Goal: Check status: Check status

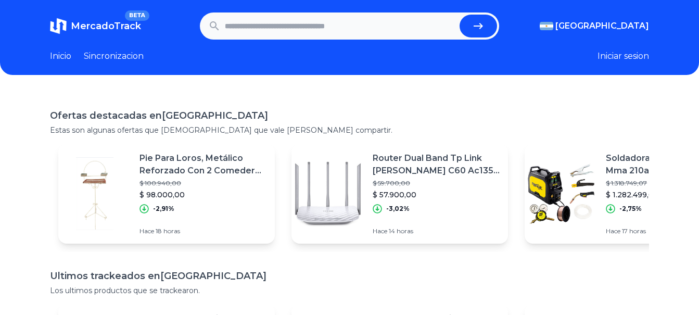
click at [288, 28] on input "text" at bounding box center [340, 26] width 231 height 23
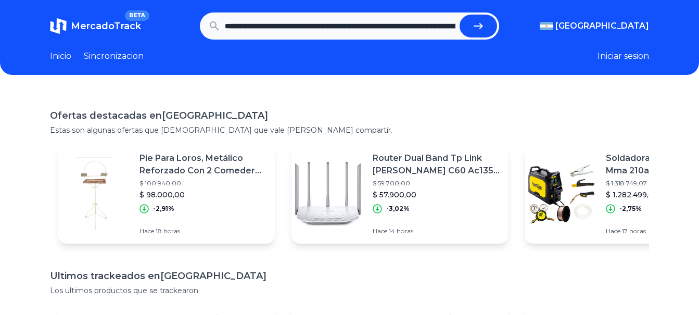
scroll to position [0, 470]
click at [464, 15] on button "submit" at bounding box center [482, 26] width 37 height 23
type input "**********"
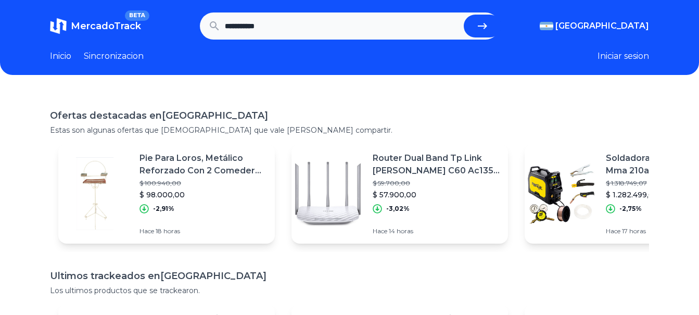
scroll to position [0, 0]
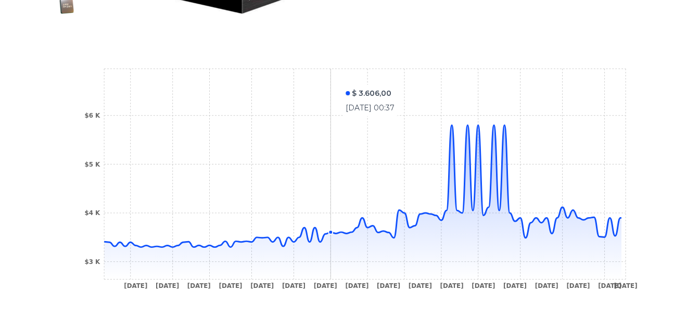
scroll to position [364, 0]
